Goal: Obtain resource: Download file/media

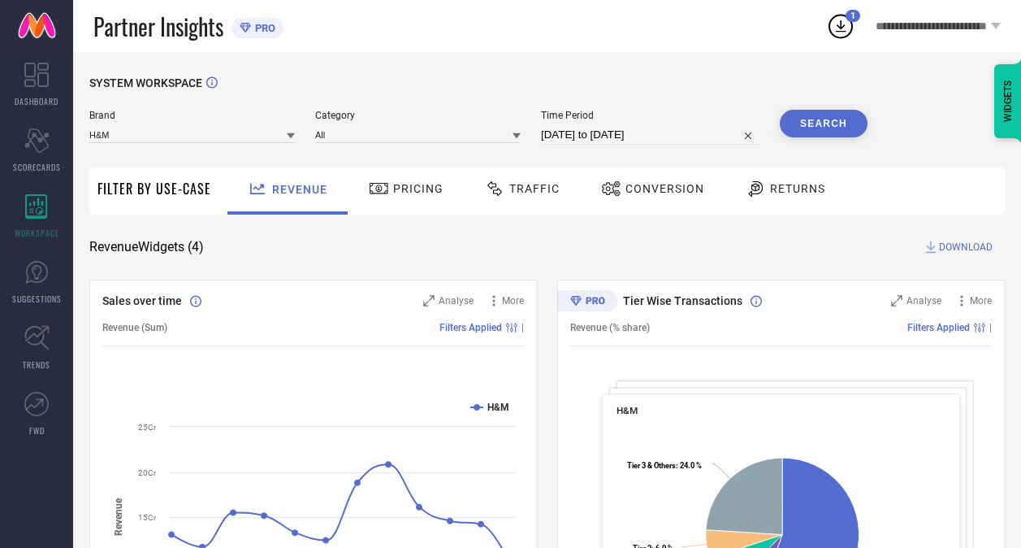
scroll to position [98, 0]
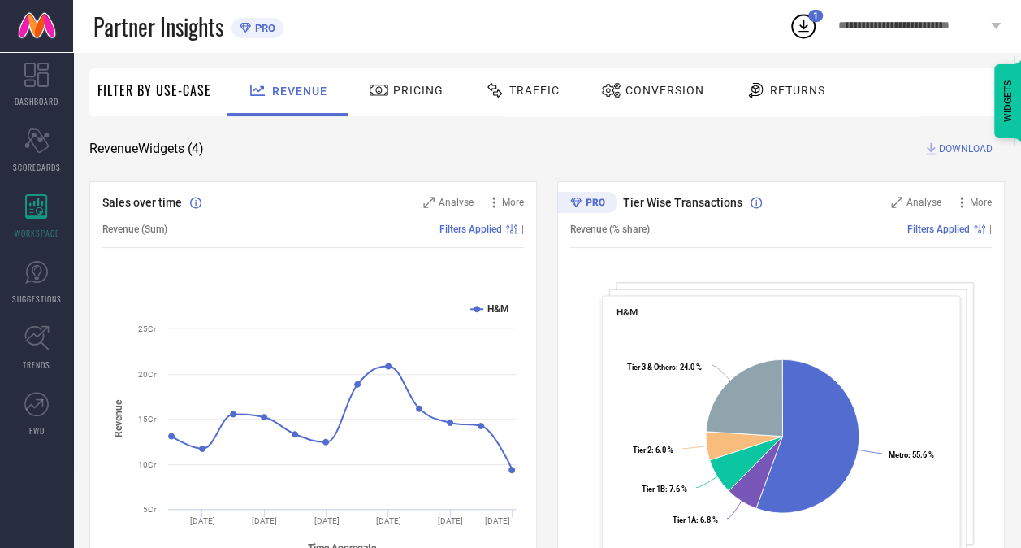
click at [657, 94] on span "Conversion" at bounding box center [665, 90] width 79 height 13
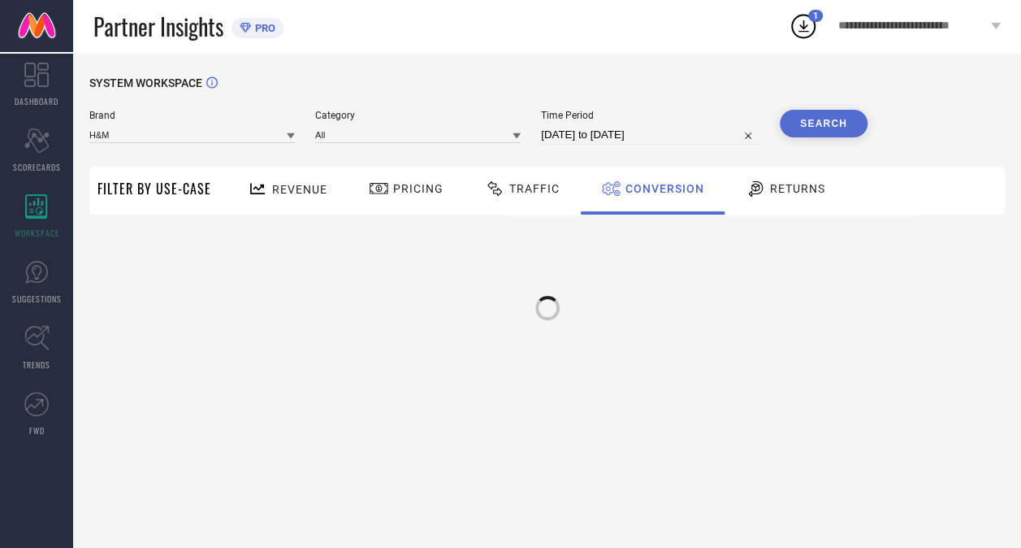
scroll to position [0, 0]
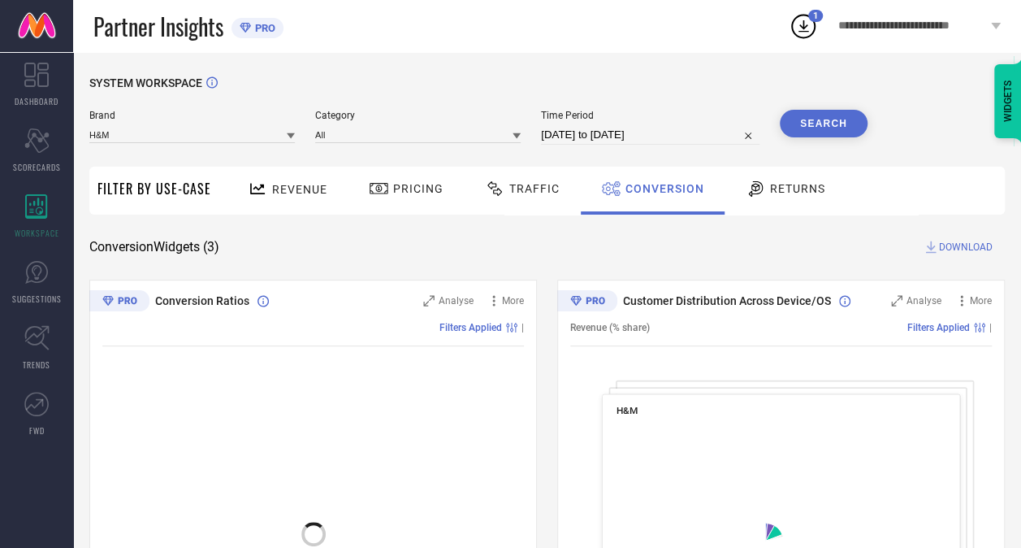
click at [786, 188] on span "Returns" at bounding box center [797, 188] width 55 height 13
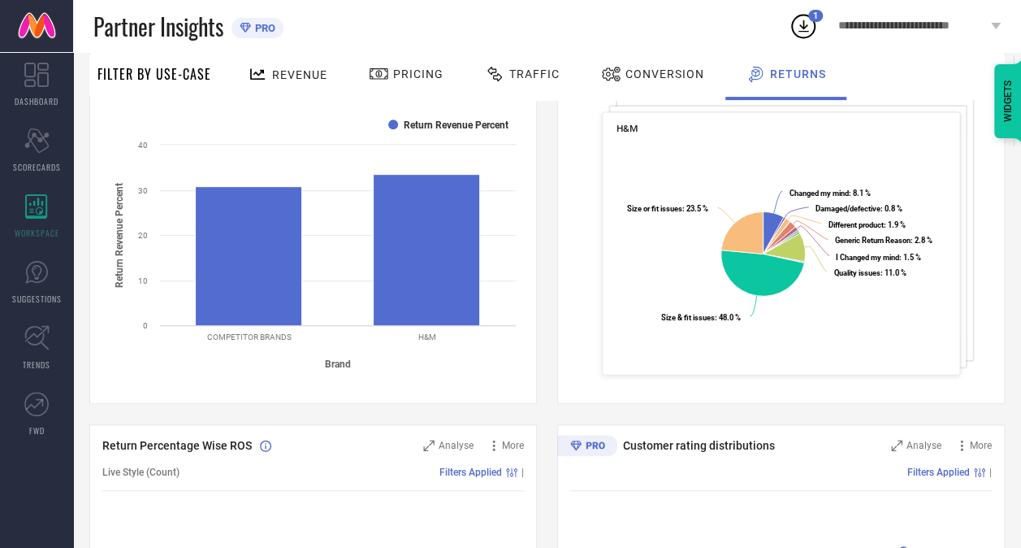
scroll to position [283, 0]
click at [312, 71] on span "Revenue" at bounding box center [299, 74] width 55 height 13
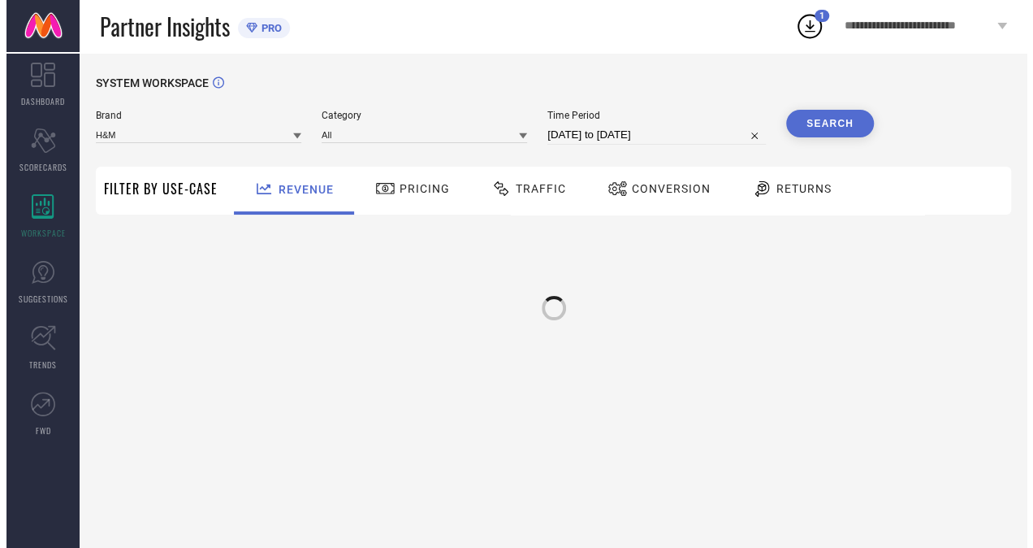
scroll to position [0, 0]
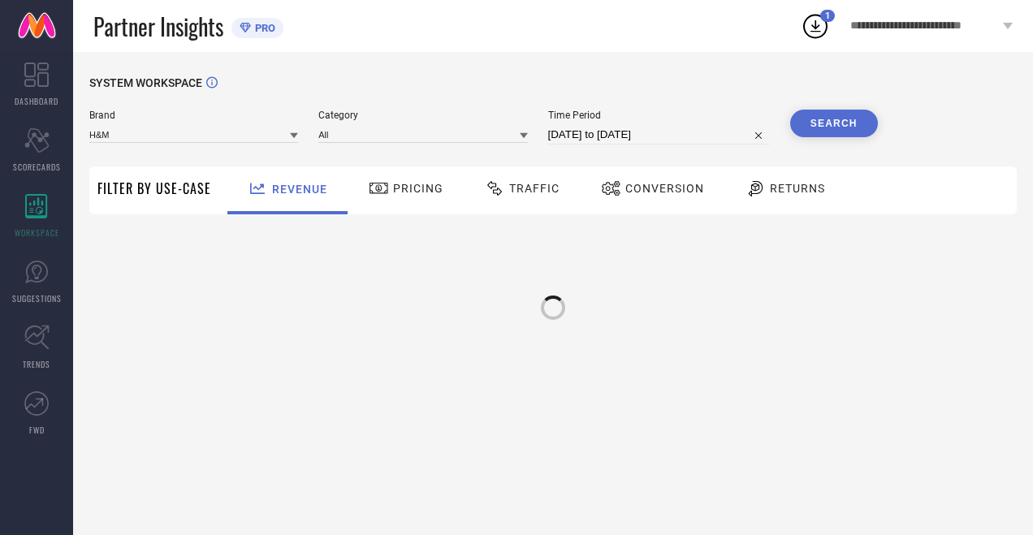
select select "5"
select select "2025"
select select "6"
select select "2025"
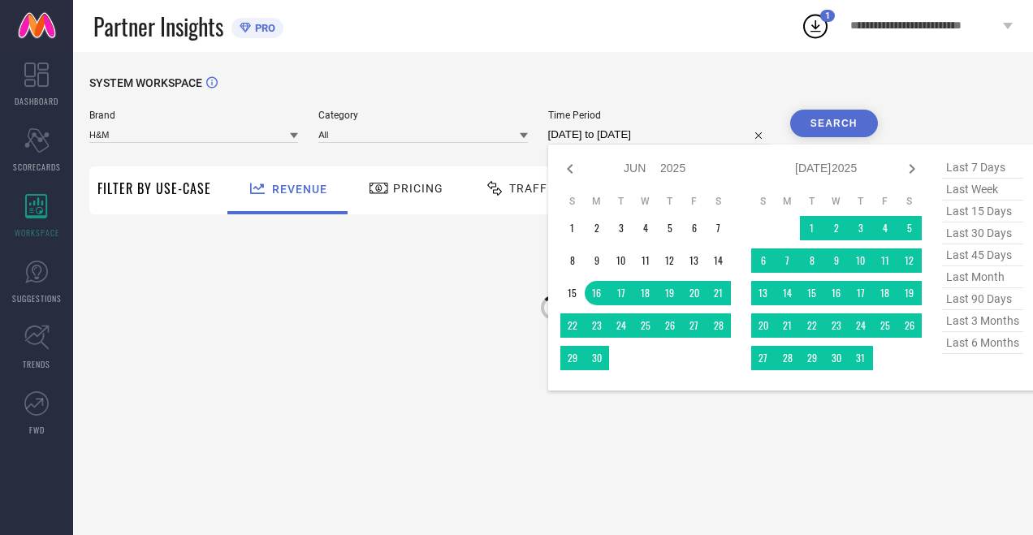
click at [653, 144] on input "[DATE] to [DATE]" at bounding box center [659, 134] width 222 height 19
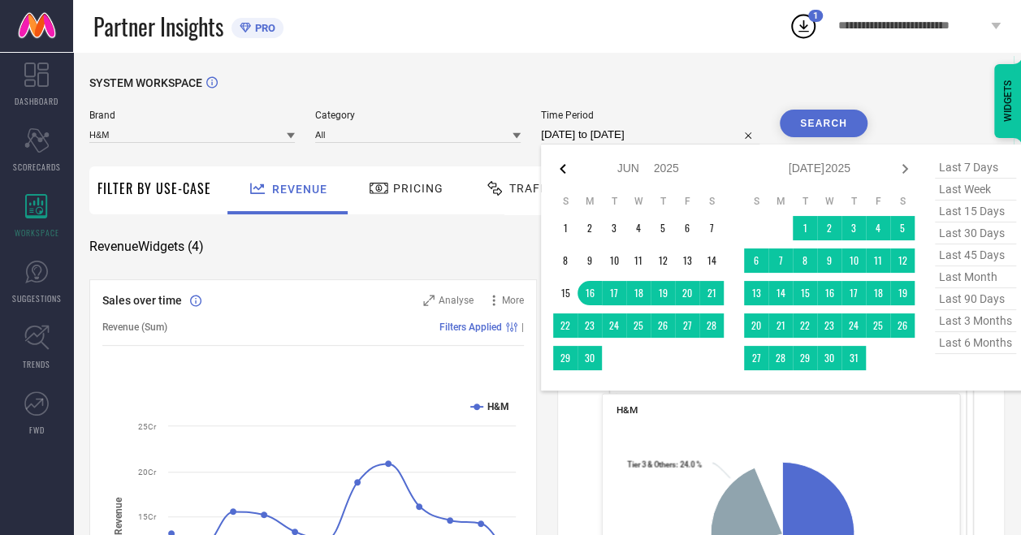
click at [570, 169] on icon at bounding box center [562, 168] width 19 height 19
select select "3"
select select "2025"
select select "4"
select select "2025"
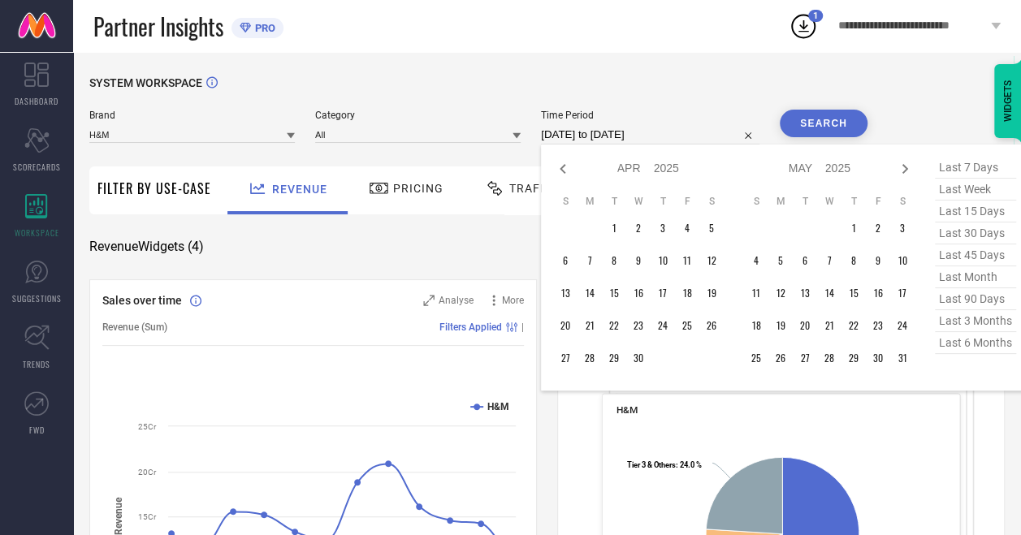
click at [570, 169] on icon at bounding box center [562, 168] width 19 height 19
select select "2"
select select "2025"
select select "3"
select select "2025"
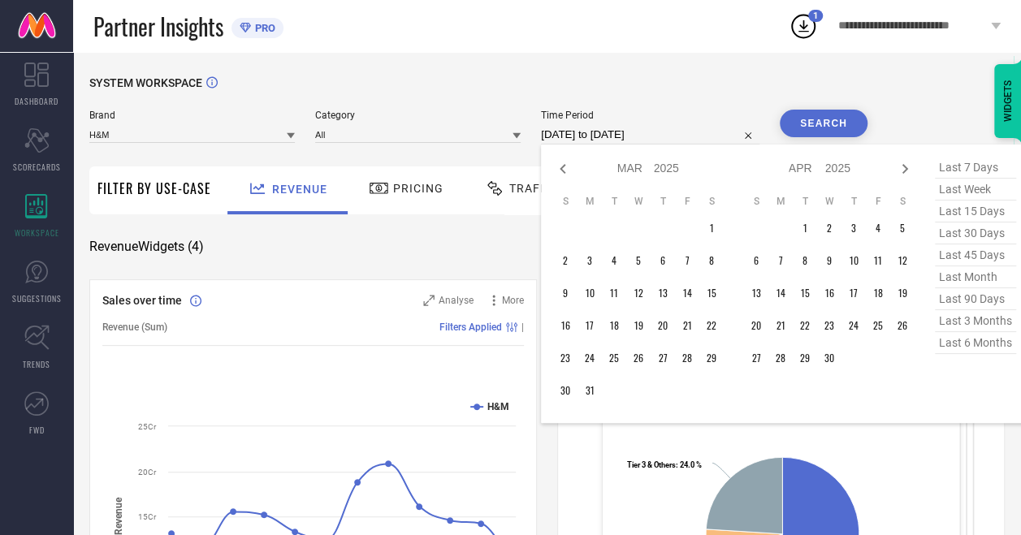
click at [570, 169] on icon at bounding box center [562, 168] width 19 height 19
select select "2025"
select select "1"
select select "2025"
click at [570, 169] on icon at bounding box center [562, 168] width 19 height 19
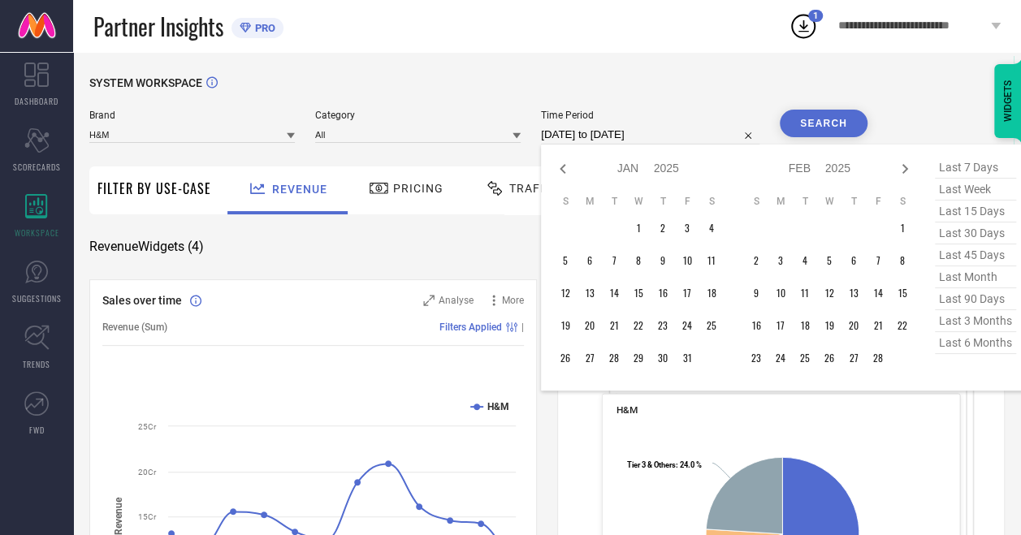
select select "11"
select select "2024"
select select "2025"
click at [570, 169] on icon at bounding box center [562, 168] width 19 height 19
select select "10"
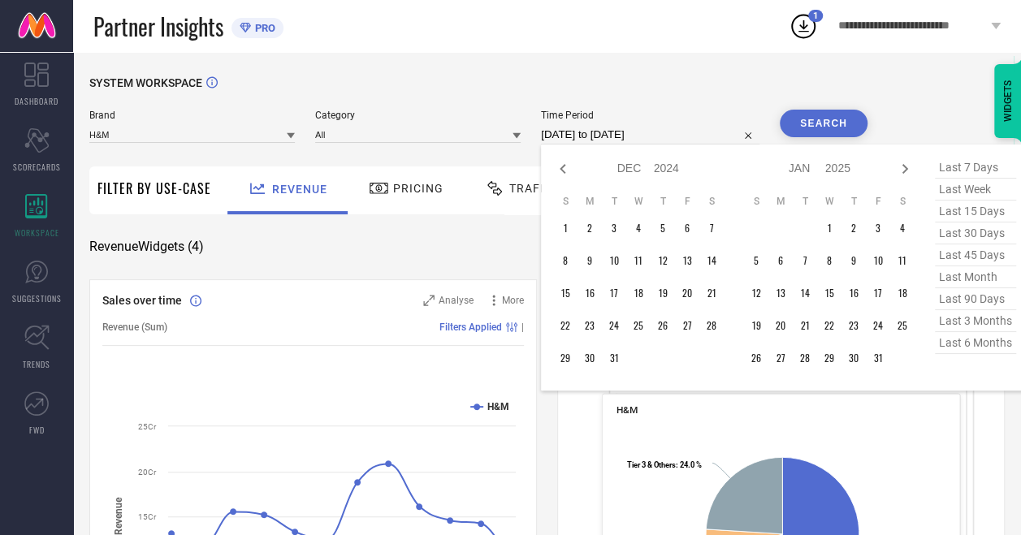
select select "2024"
select select "11"
select select "2024"
click at [570, 169] on icon at bounding box center [562, 168] width 19 height 19
select select "9"
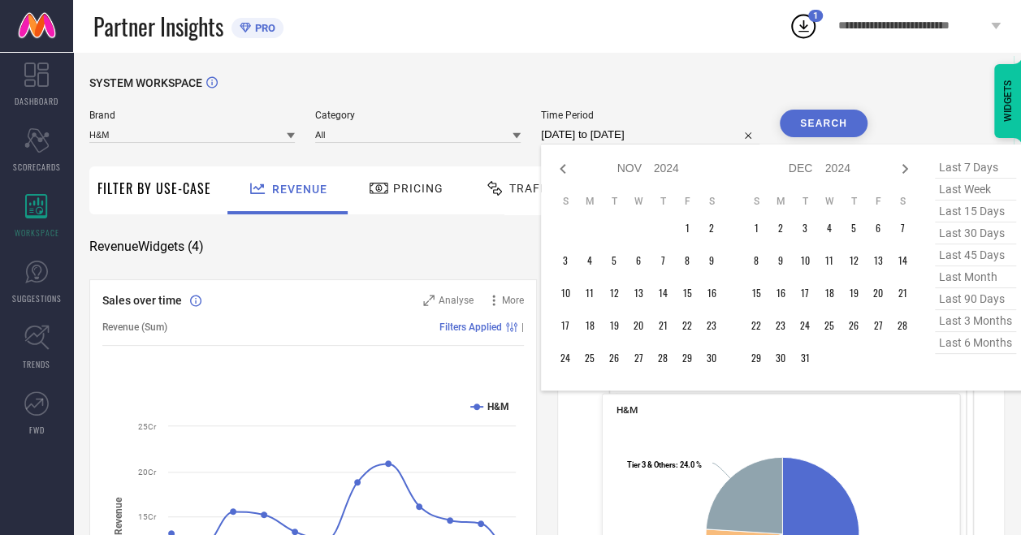
select select "2024"
select select "10"
select select "2024"
click at [570, 169] on icon at bounding box center [562, 168] width 19 height 19
select select "8"
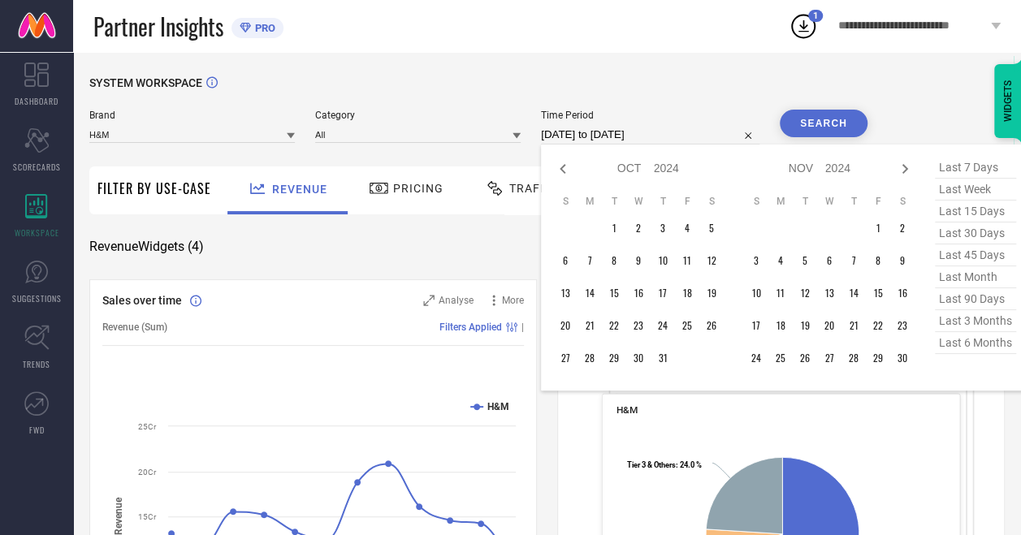
select select "2024"
select select "9"
select select "2024"
click at [713, 261] on td "14" at bounding box center [711, 261] width 24 height 24
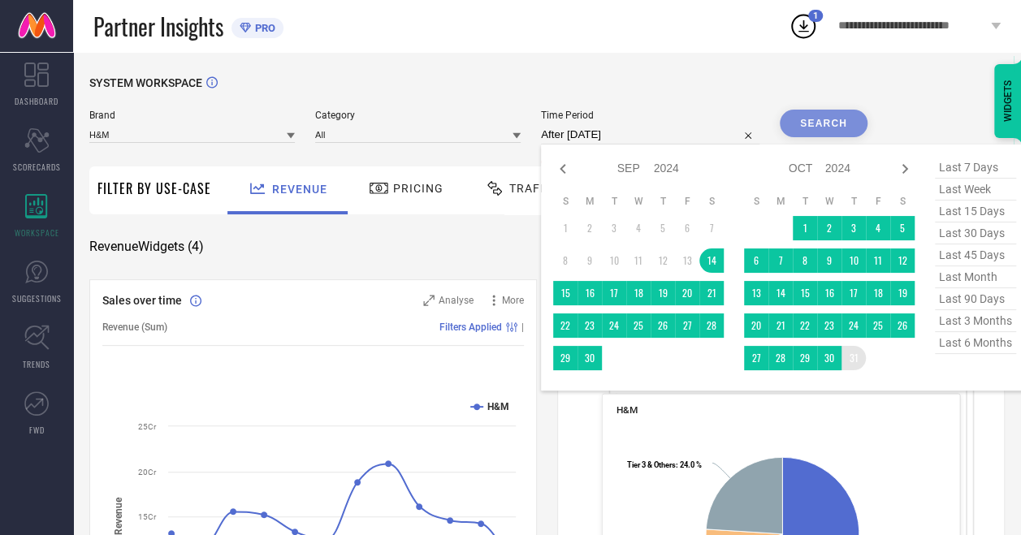
type input "[DATE] to [DATE]"
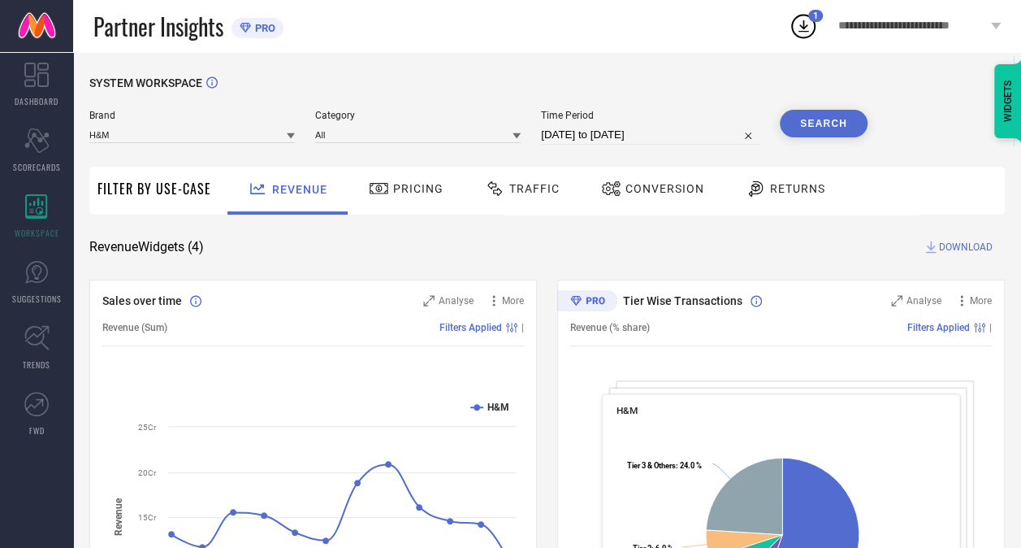
click at [811, 130] on button "Search" at bounding box center [824, 124] width 88 height 28
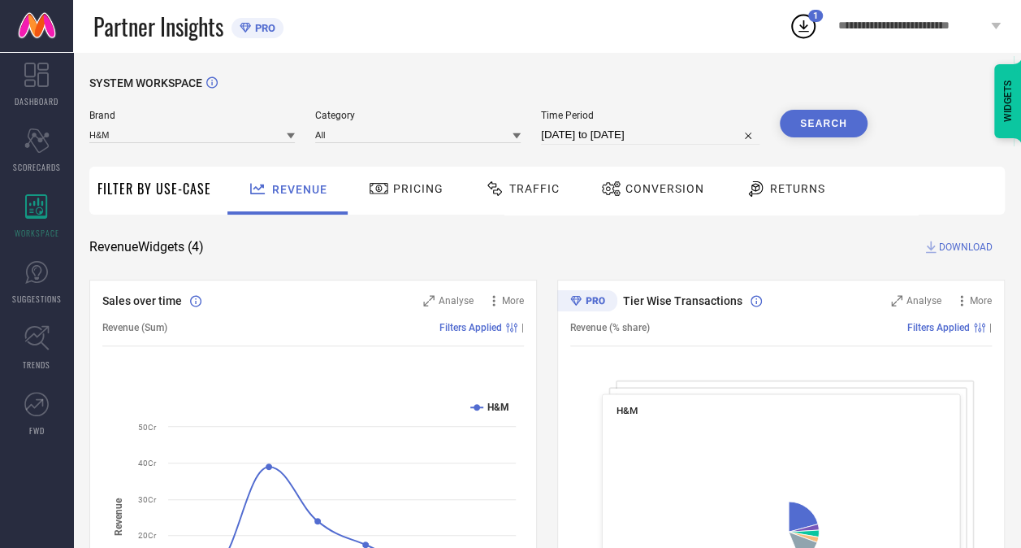
click at [958, 253] on span "DOWNLOAD" at bounding box center [966, 247] width 54 height 16
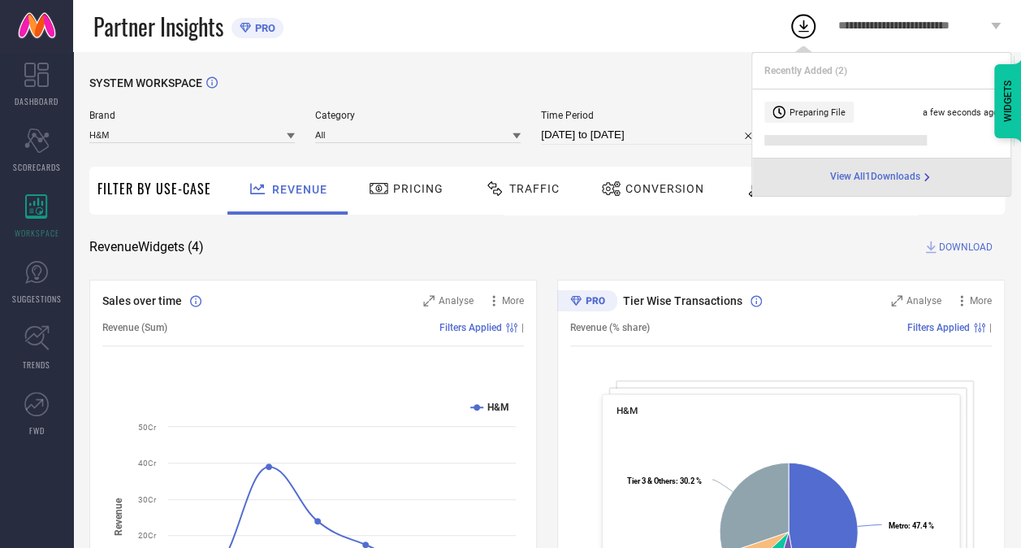
click at [905, 176] on span "View All 1 Downloads" at bounding box center [875, 177] width 90 height 13
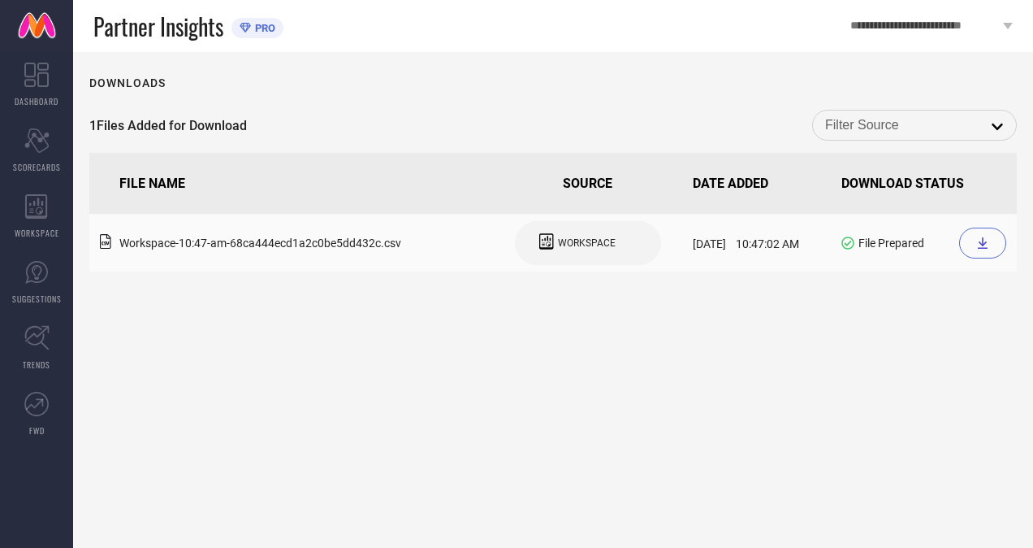
click at [972, 238] on div at bounding box center [982, 242] width 47 height 31
